Goal: Find specific page/section: Find specific page/section

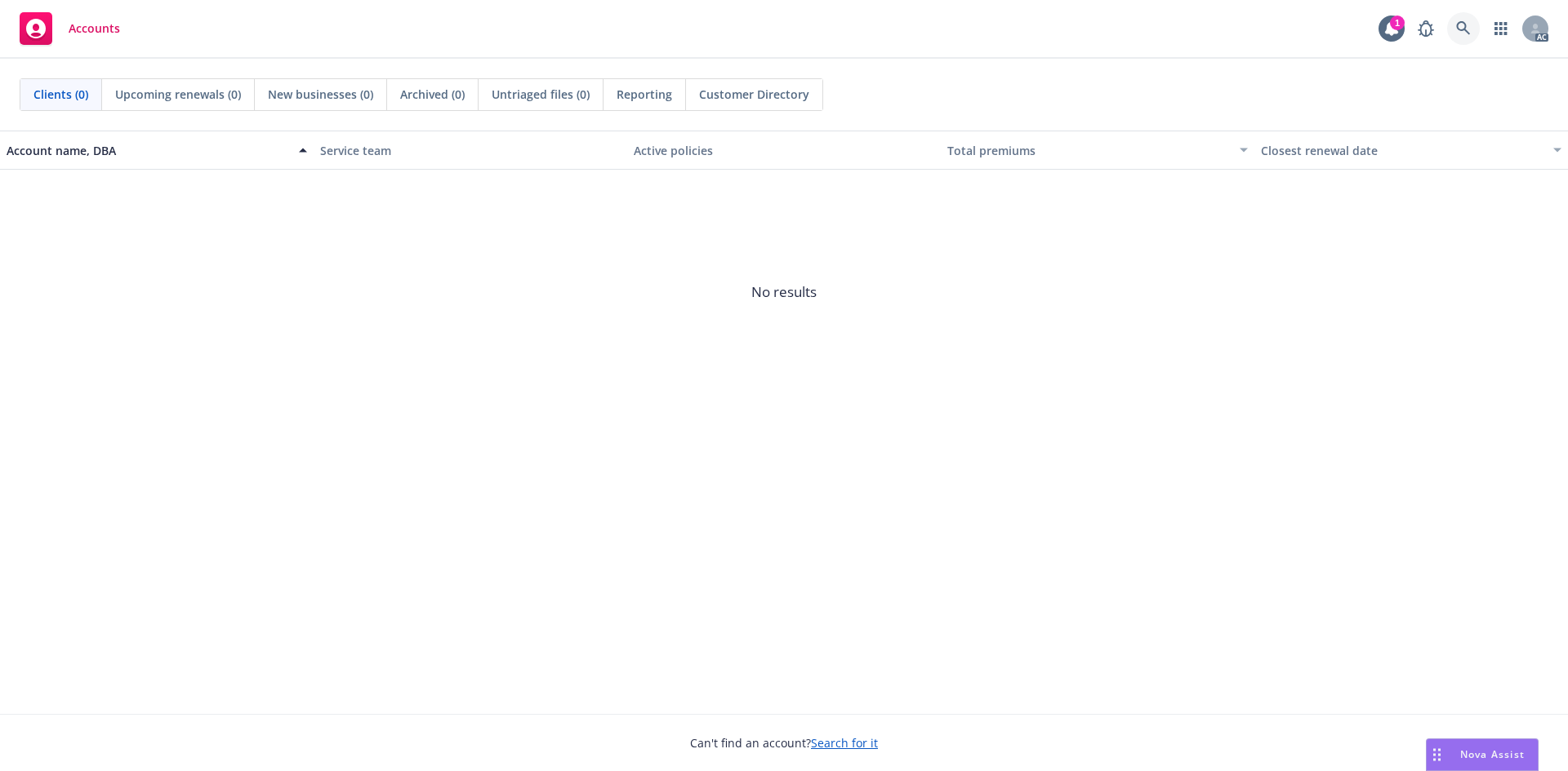
click at [1457, 33] on icon at bounding box center [1463, 28] width 14 height 14
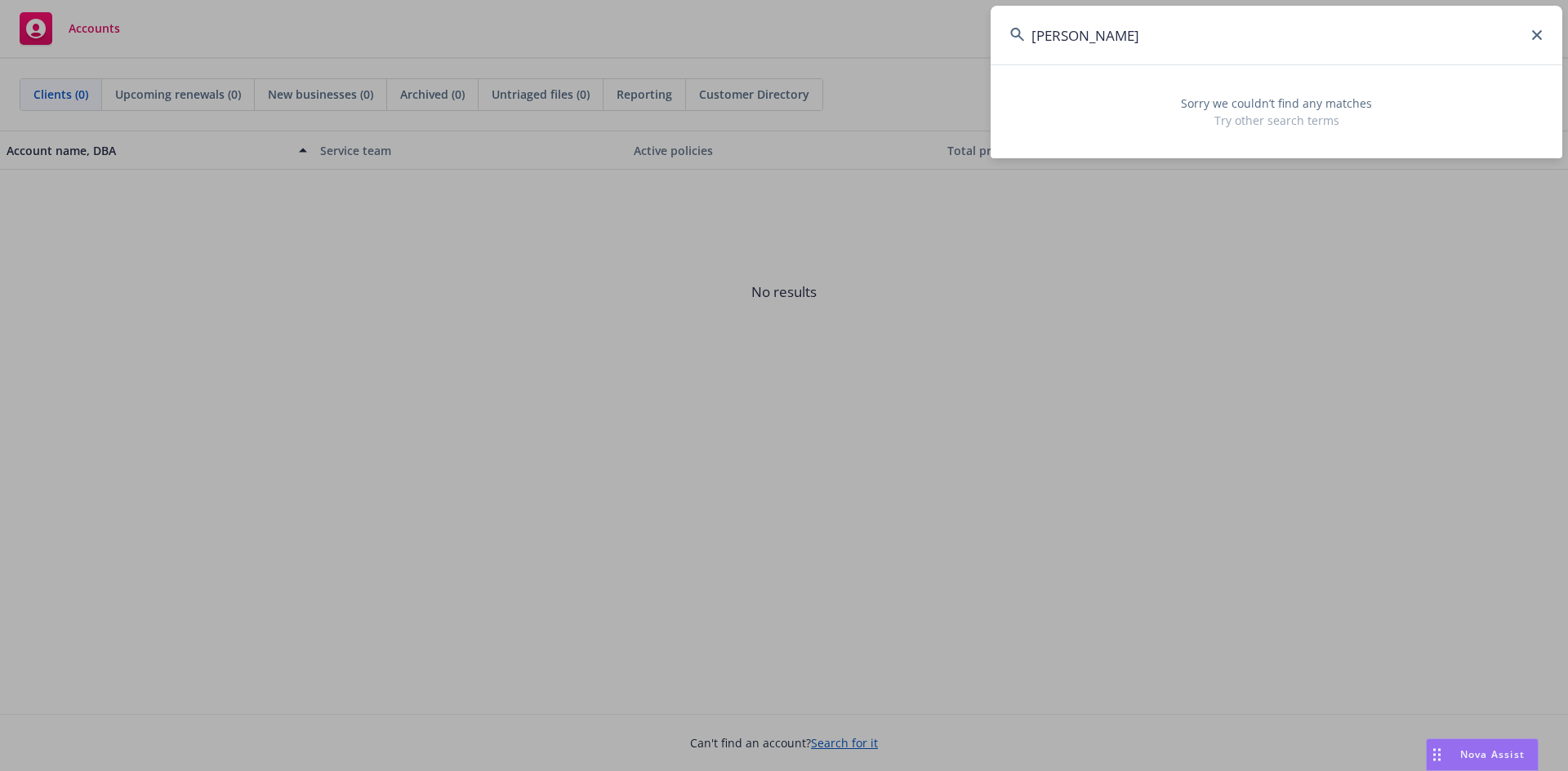
drag, startPoint x: 1135, startPoint y: 45, endPoint x: 868, endPoint y: 19, distance: 268.3
click at [868, 19] on div "[PERSON_NAME] Sorry we couldn’t find any matches Try other search terms" at bounding box center [784, 385] width 1568 height 771
type input "10012359513-01"
drag, startPoint x: 479, startPoint y: 25, endPoint x: 427, endPoint y: 2, distance: 56.9
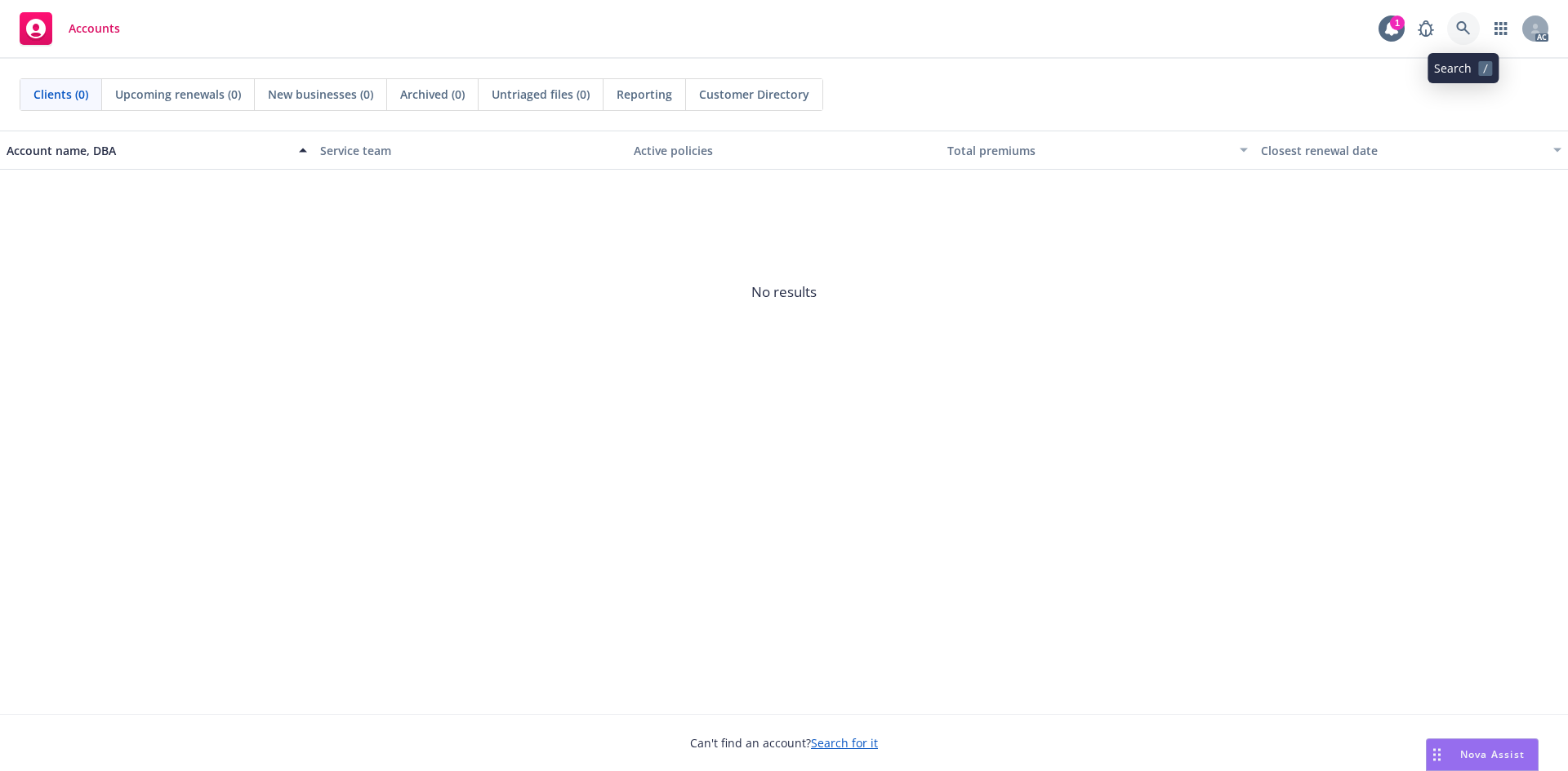
click at [1468, 30] on icon at bounding box center [1463, 28] width 14 height 14
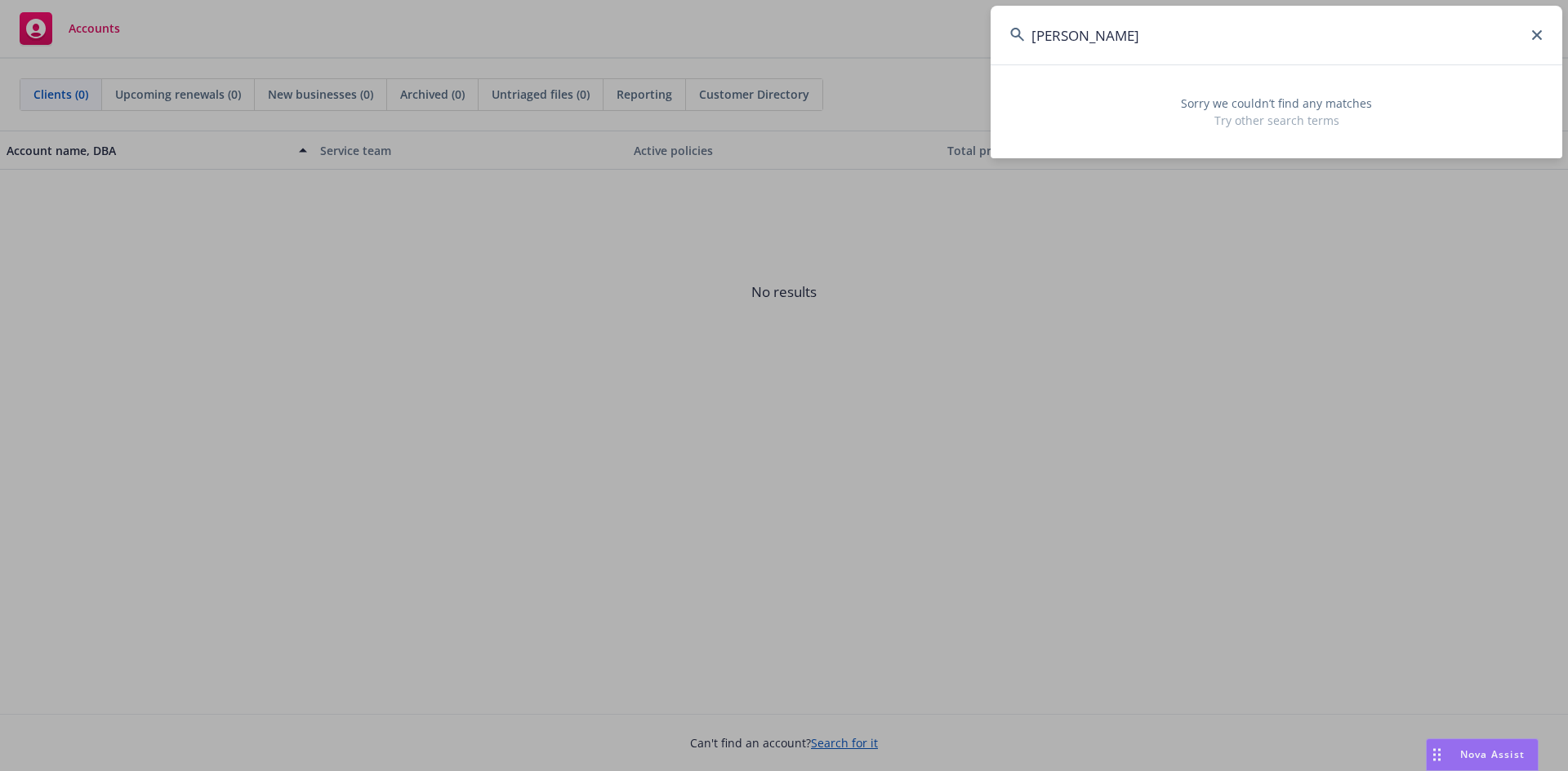
drag, startPoint x: 1054, startPoint y: 34, endPoint x: 848, endPoint y: 11, distance: 207.3
click at [869, 17] on div "[PERSON_NAME] Sorry we couldn’t find any matches Try other search terms" at bounding box center [784, 385] width 1568 height 771
drag, startPoint x: 1015, startPoint y: 78, endPoint x: 1060, endPoint y: 58, distance: 49.2
click at [1018, 78] on div "Sorry we couldn’t find any matches Try other search terms" at bounding box center [1276, 112] width 571 height 74
drag, startPoint x: 1063, startPoint y: 36, endPoint x: 899, endPoint y: 16, distance: 165.2
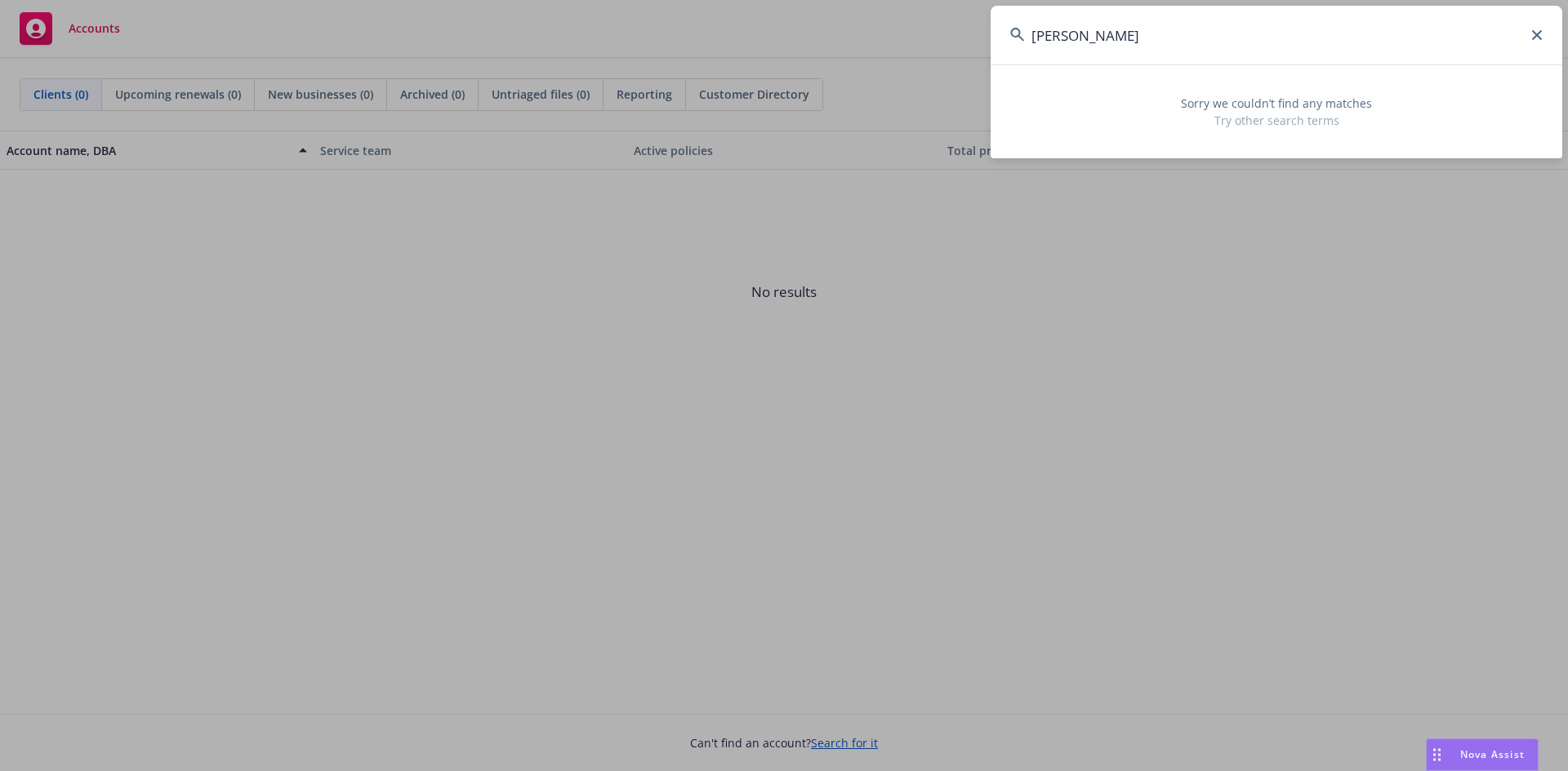
click at [944, 29] on div "[PERSON_NAME] Sorry we couldn’t find any matches Try other search terms" at bounding box center [784, 385] width 1568 height 771
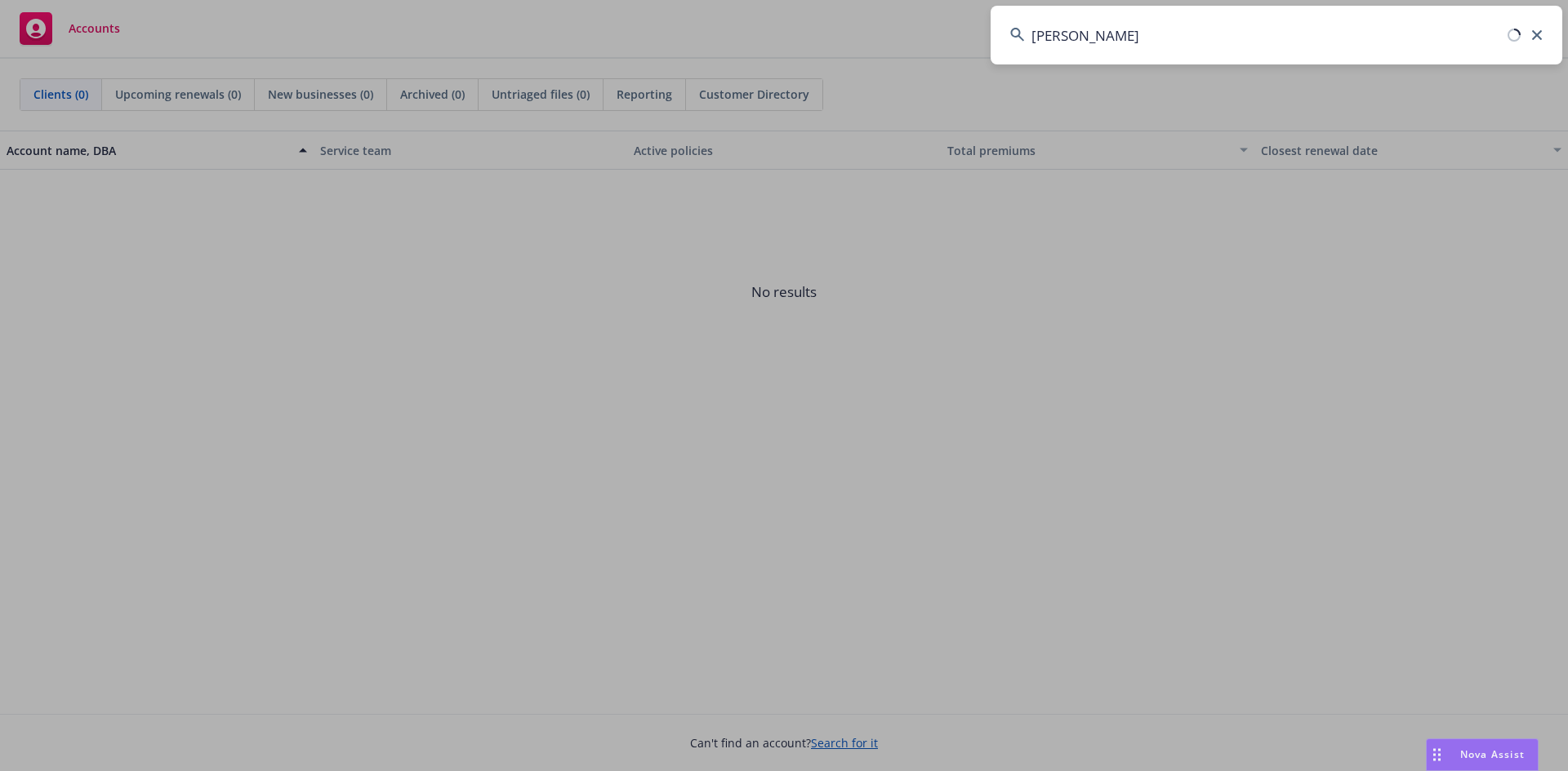
type input "[PERSON_NAME]"
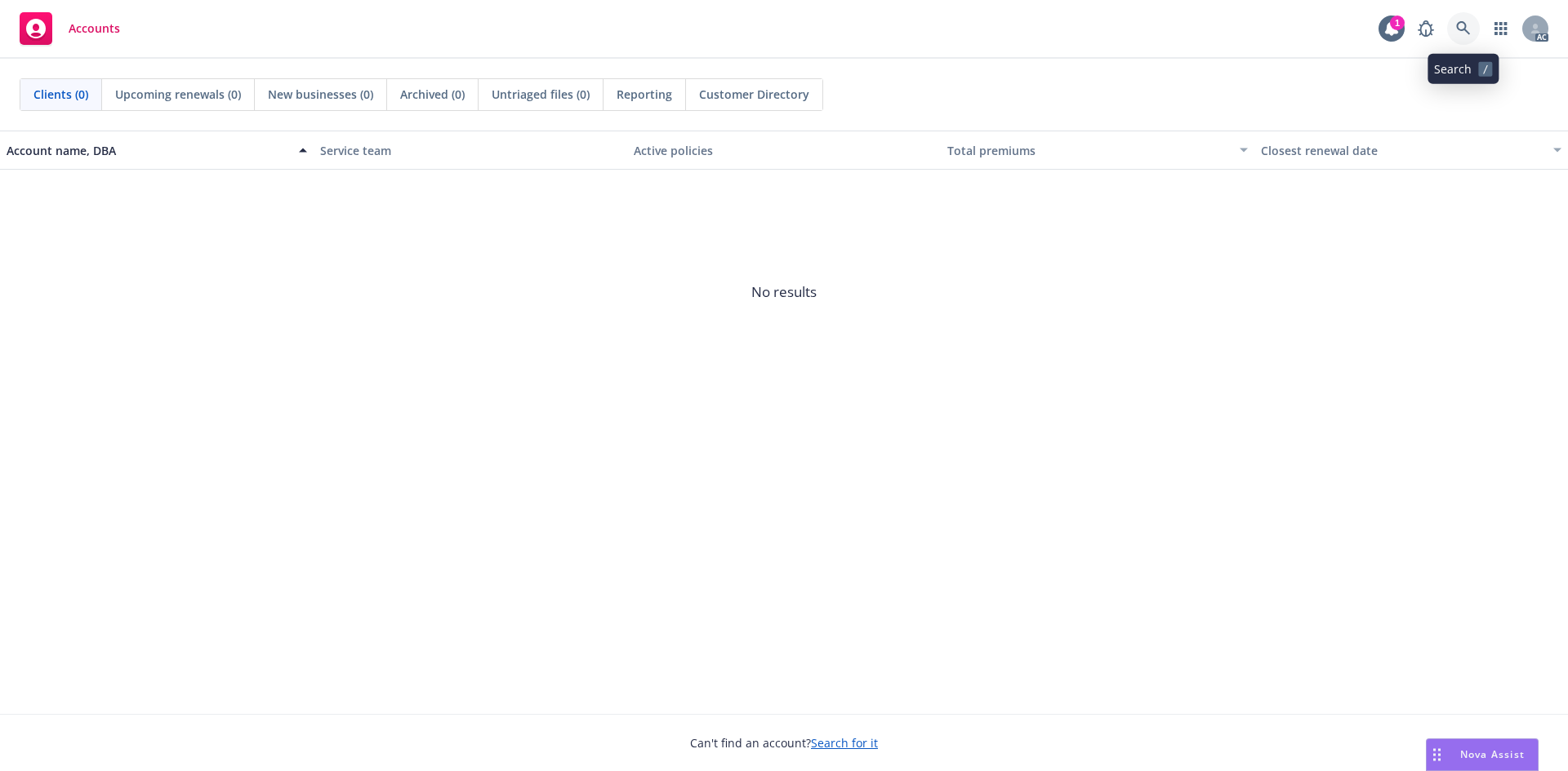
click at [1461, 31] on icon at bounding box center [1463, 28] width 14 height 14
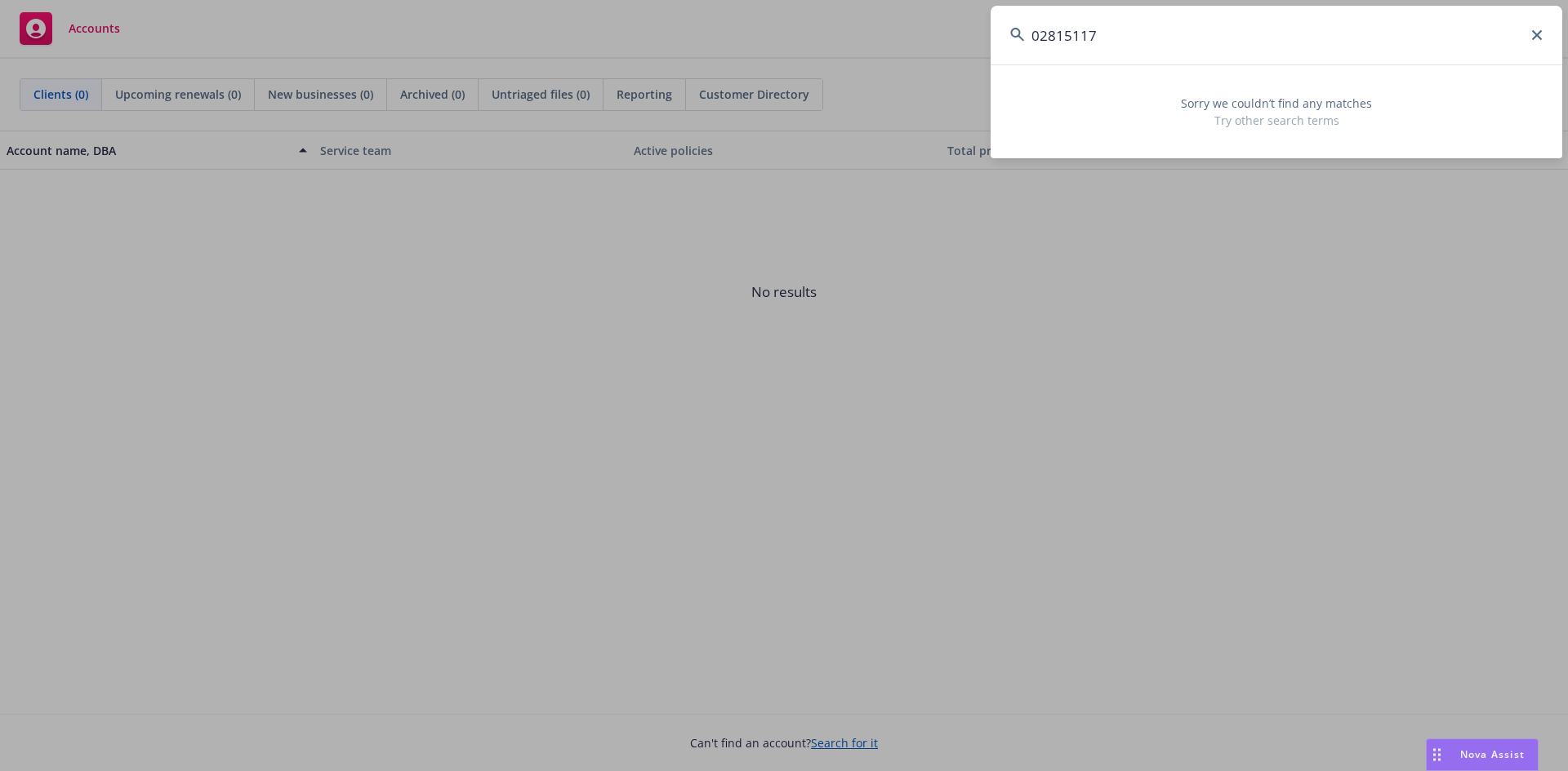
click at [978, 14] on div "02815117 Sorry we couldn’t find any matches Try other search terms" at bounding box center [784, 385] width 1568 height 771
drag, startPoint x: 989, startPoint y: 38, endPoint x: 841, endPoint y: 14, distance: 149.9
click at [862, 20] on div "02815117 Sorry we couldn’t find any matches Try other search terms" at bounding box center [784, 385] width 1568 height 771
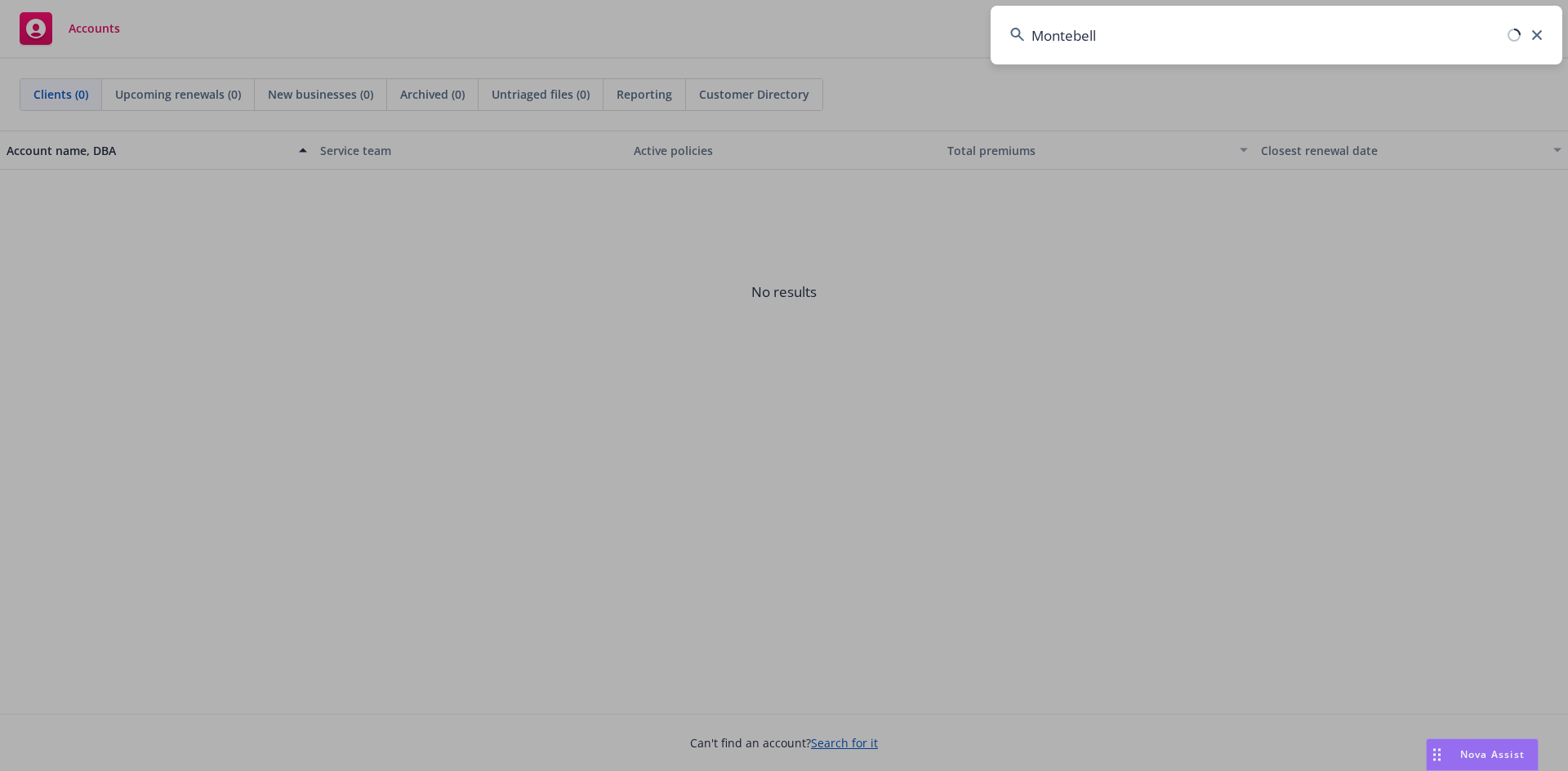
type input "Montebello"
